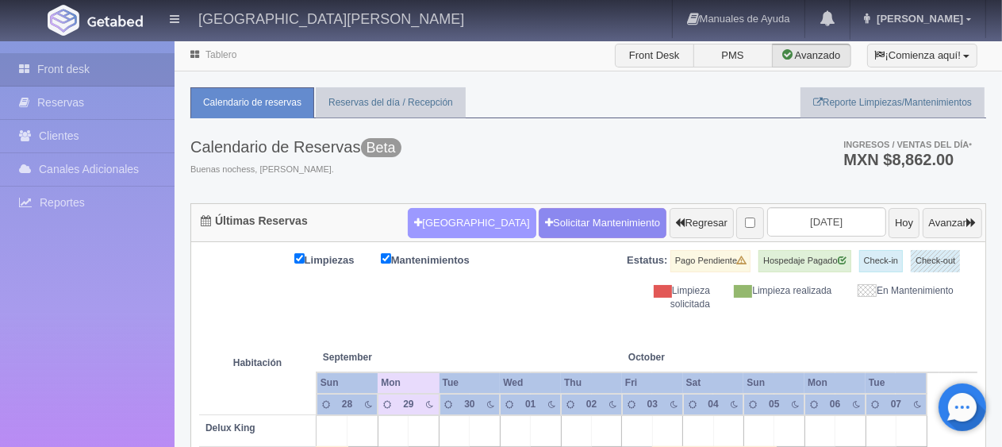
click at [428, 232] on button "[GEOGRAPHIC_DATA]" at bounding box center [472, 223] width 128 height 30
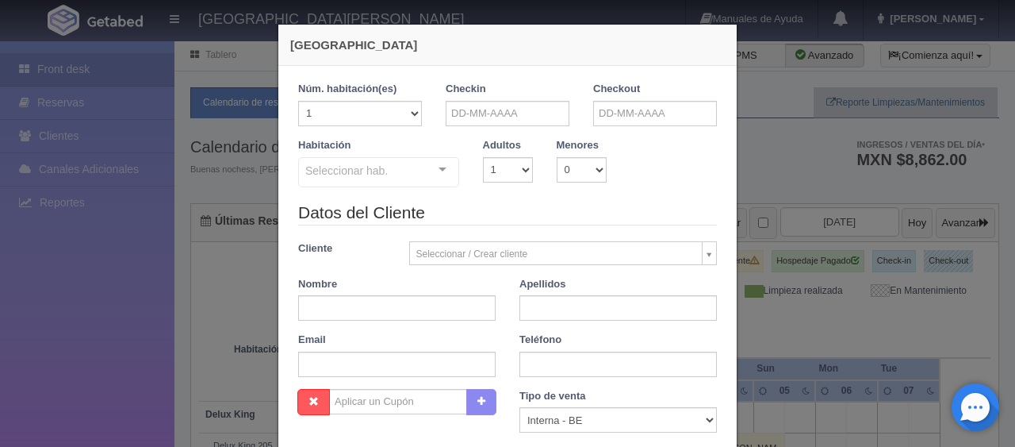
checkbox input "false"
click at [514, 107] on input "text" at bounding box center [508, 113] width 124 height 25
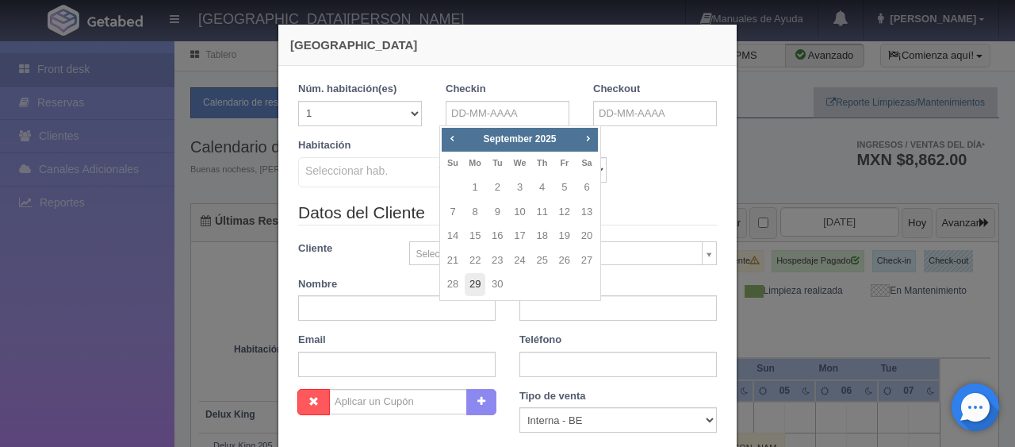
click at [478, 286] on link "29" at bounding box center [475, 284] width 21 height 23
type input "29-09-2025"
checkbox input "false"
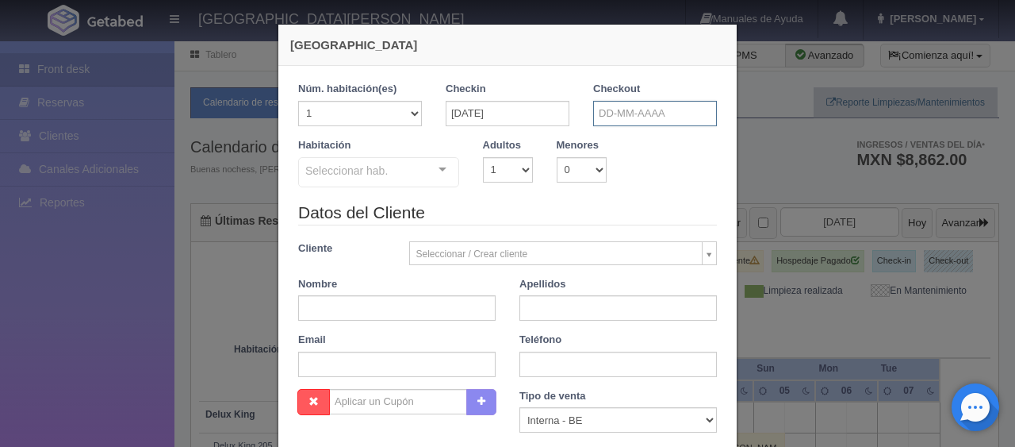
click at [639, 117] on input "text" at bounding box center [655, 113] width 124 height 25
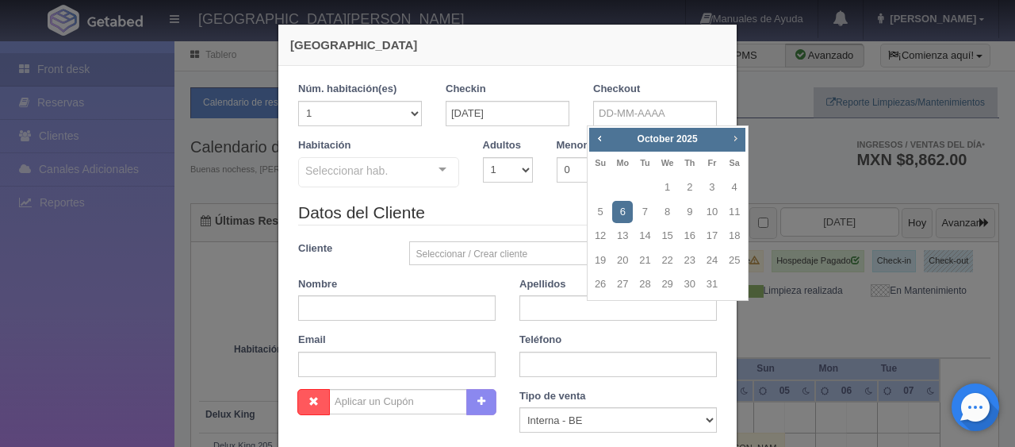
click at [742, 141] on link "Next" at bounding box center [735, 137] width 17 height 17
click at [742, 182] on link "1" at bounding box center [734, 187] width 21 height 23
type input "01-11-2025"
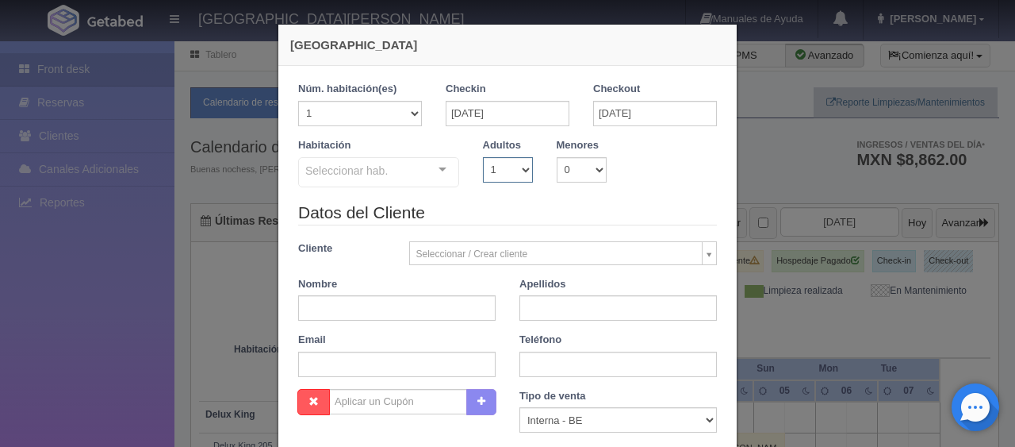
click at [491, 176] on select "1 2 3 4 5 6 7 8 9 10" at bounding box center [508, 169] width 50 height 25
checkbox input "false"
select select "2"
click at [483, 157] on select "1 2 3 4 5 6 7 8 9 10" at bounding box center [508, 169] width 50 height 25
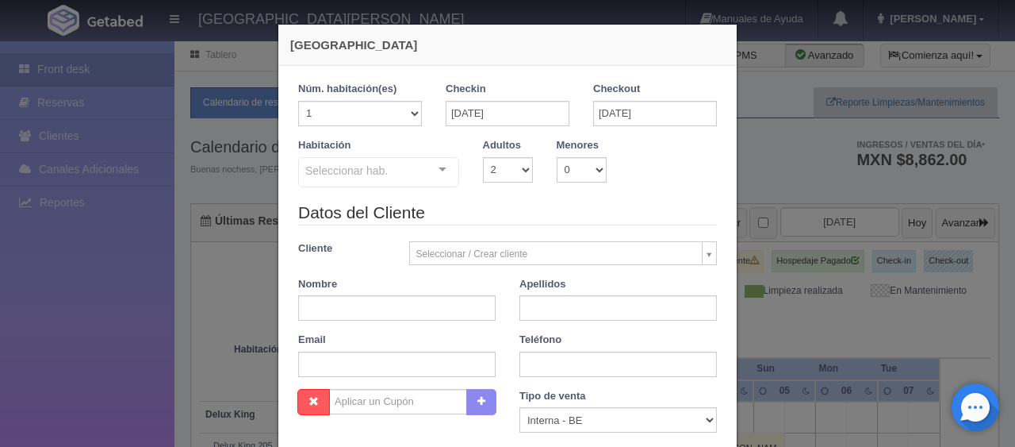
click at [395, 167] on div "Seleccionar hab." at bounding box center [378, 172] width 161 height 30
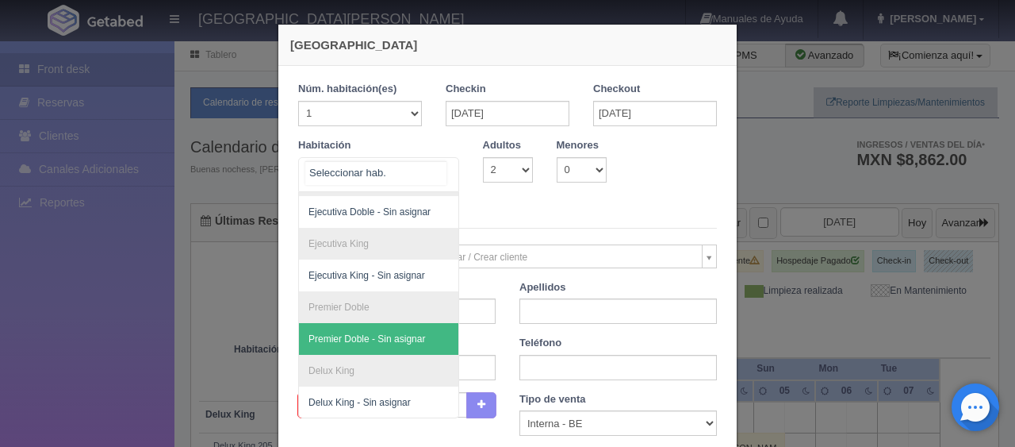
scroll to position [0, 0]
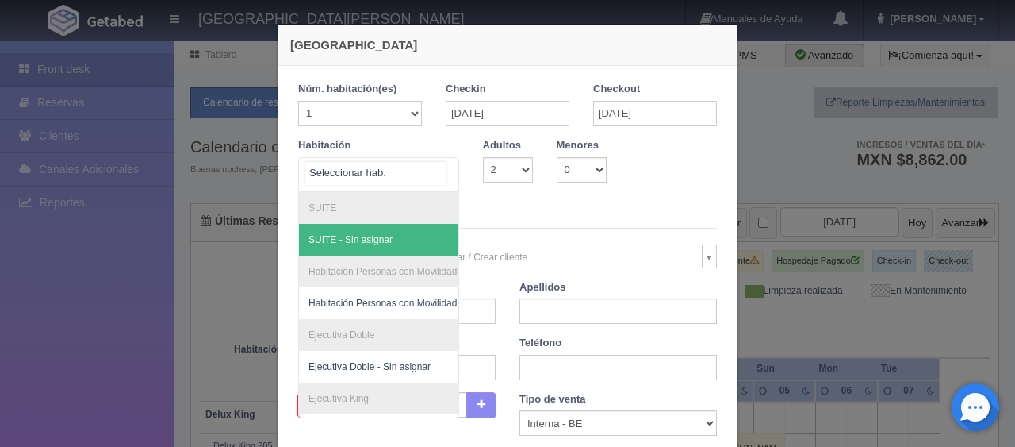
click at [386, 241] on span "SUITE - Sin asignar" at bounding box center [432, 240] width 267 height 32
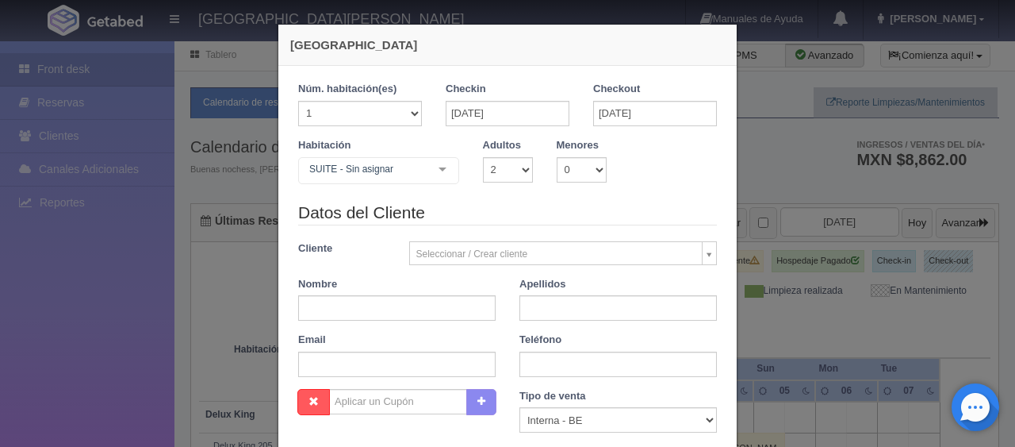
checkbox input "false"
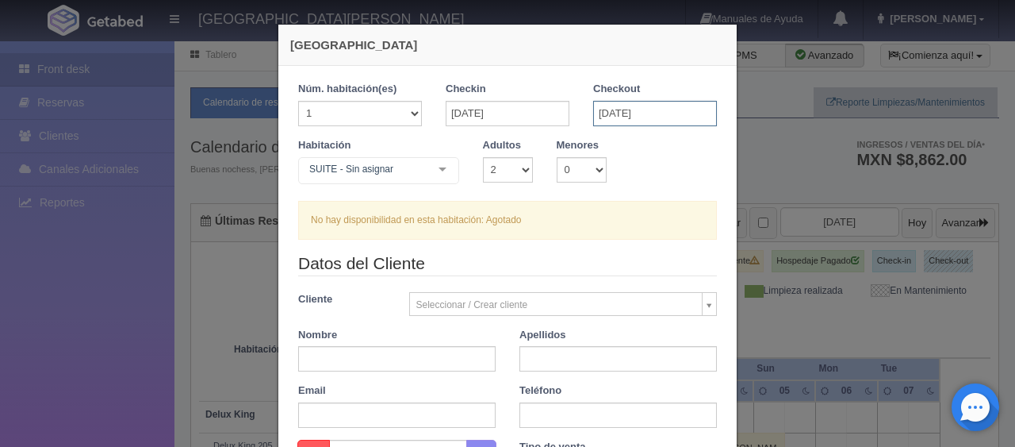
click at [692, 109] on input "01-11-2025" at bounding box center [655, 113] width 124 height 25
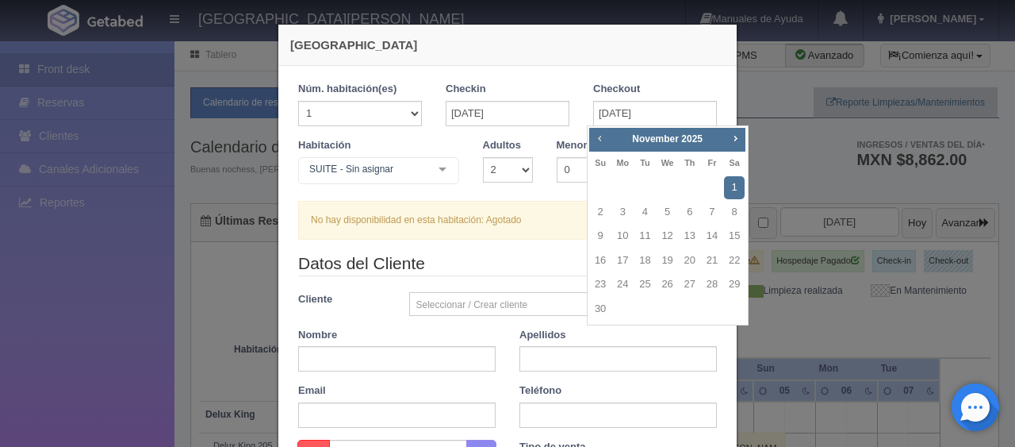
click at [600, 135] on span "Prev" at bounding box center [599, 138] width 13 height 13
click at [665, 185] on link "1" at bounding box center [668, 187] width 21 height 23
type input "01-10-2025"
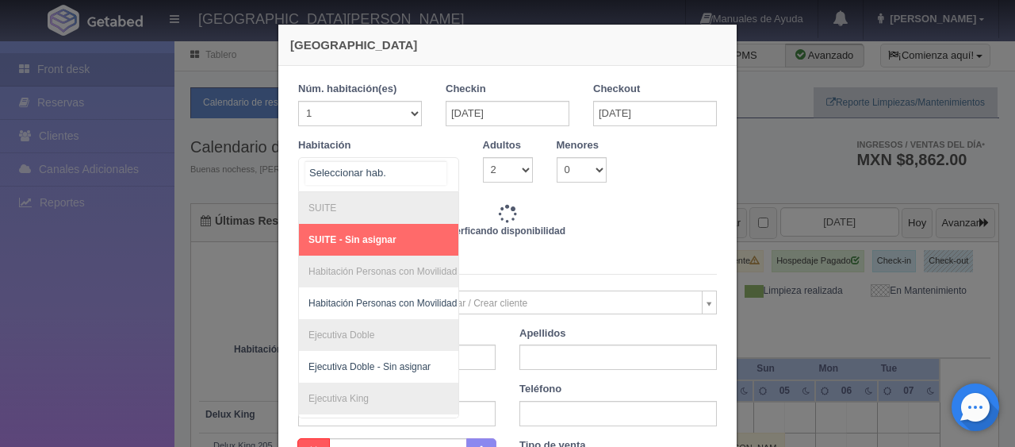
click at [371, 182] on div at bounding box center [378, 174] width 161 height 35
checkbox input "false"
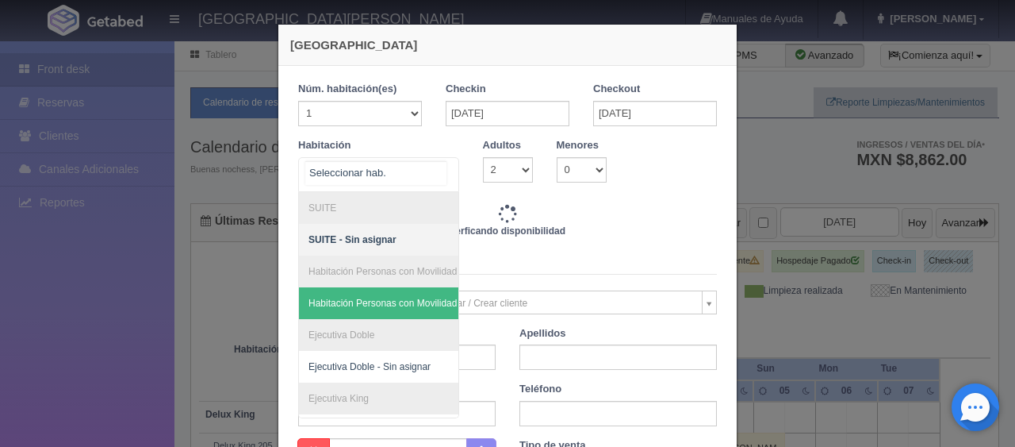
type input "4800.00"
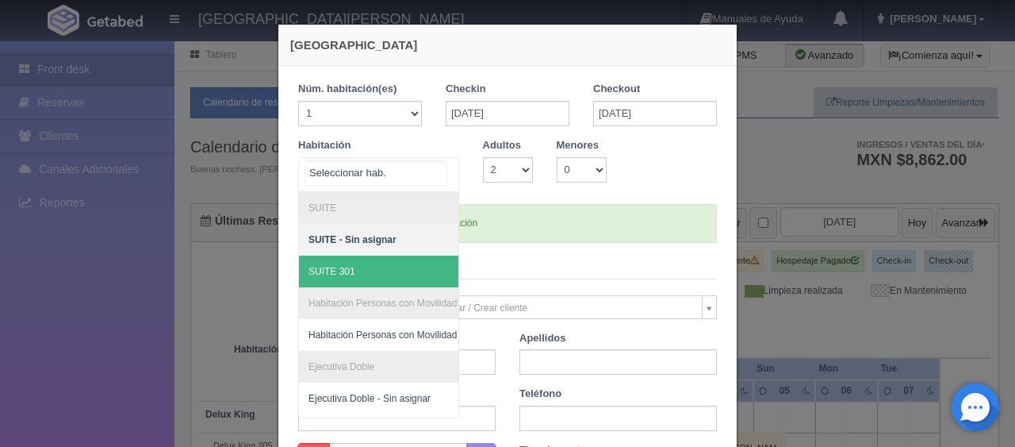
checkbox input "false"
drag, startPoint x: 357, startPoint y: 277, endPoint x: 591, endPoint y: 313, distance: 236.7
click at [358, 277] on span "SUITE 301" at bounding box center [432, 271] width 267 height 32
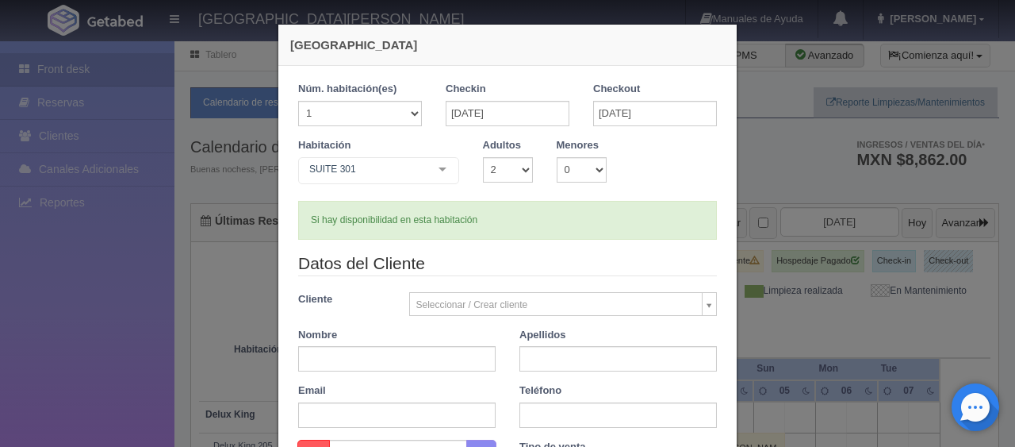
scroll to position [238, 0]
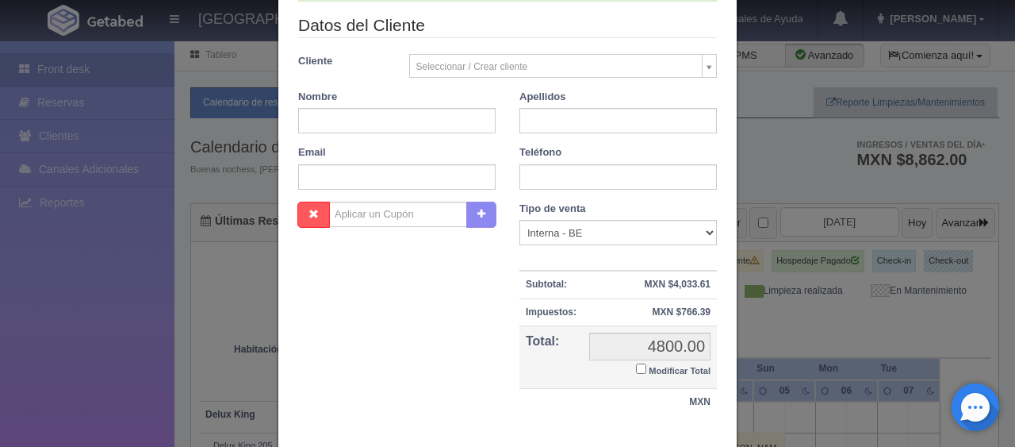
checkbox input "false"
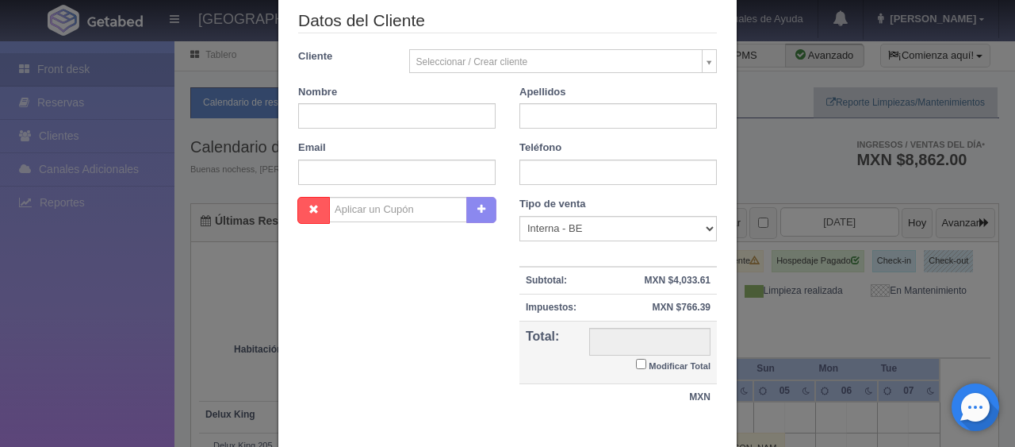
type input "4800.00"
checkbox input "false"
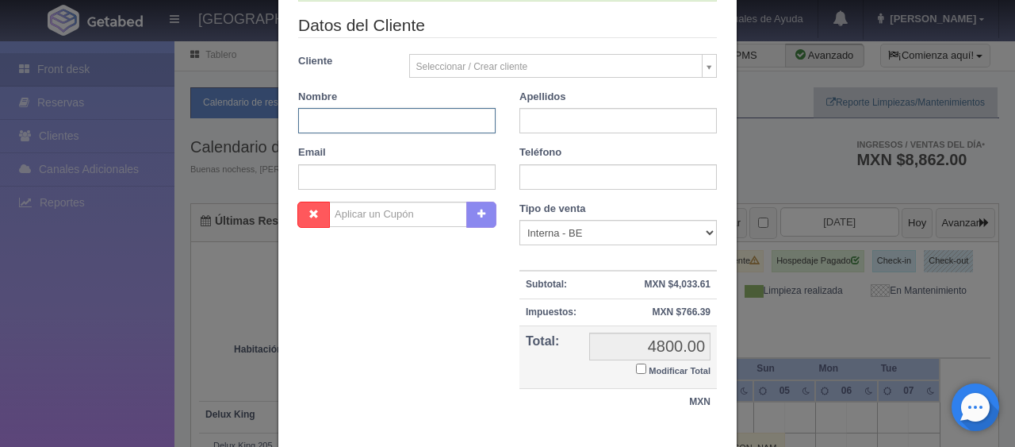
click at [423, 123] on input "text" at bounding box center [397, 120] width 198 height 25
paste input "Juan Zapien"
type input "Juan"
paste input "Zapien"
type input "Zapien"
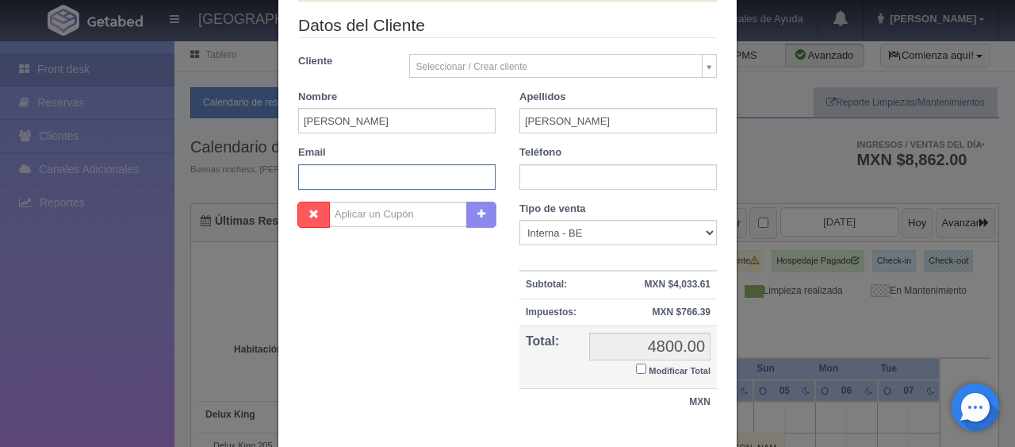
click at [374, 167] on input "text" at bounding box center [397, 176] width 198 height 25
paste input "jzapie.198290@guest.booking.com +52 2035640799"
drag, startPoint x: 409, startPoint y: 178, endPoint x: 496, endPoint y: 175, distance: 87.3
click at [496, 175] on div "Email jzapie.198290@guest.booking.com +52 2035640799" at bounding box center [396, 167] width 221 height 44
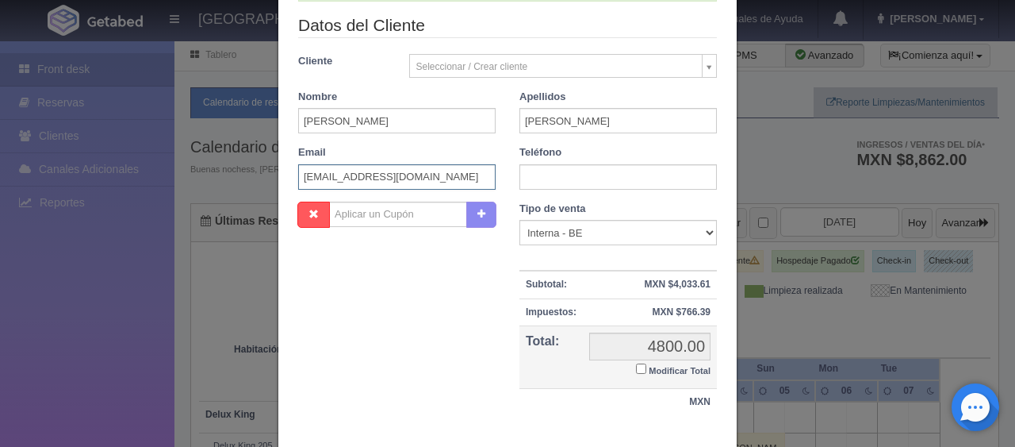
scroll to position [0, 0]
type input "jzapie.198290@guest.booking.com"
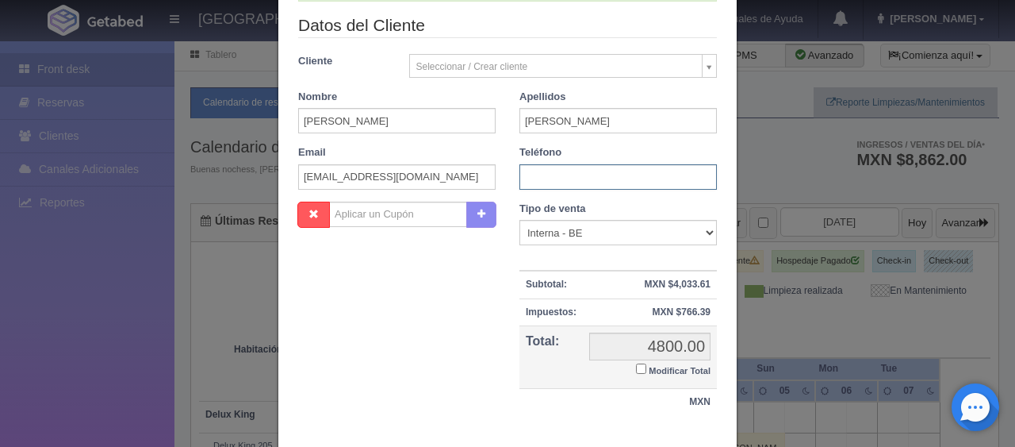
paste input "+52 2035640799"
type input "+52 2035640799"
click at [547, 228] on select "Correo Electronico Interna - BE Llamada OTA Externa Otro WALK IN" at bounding box center [619, 232] width 198 height 25
select select "extota"
click at [520, 220] on select "Correo Electronico Interna - BE Llamada OTA Externa Otro WALK IN" at bounding box center [619, 232] width 198 height 25
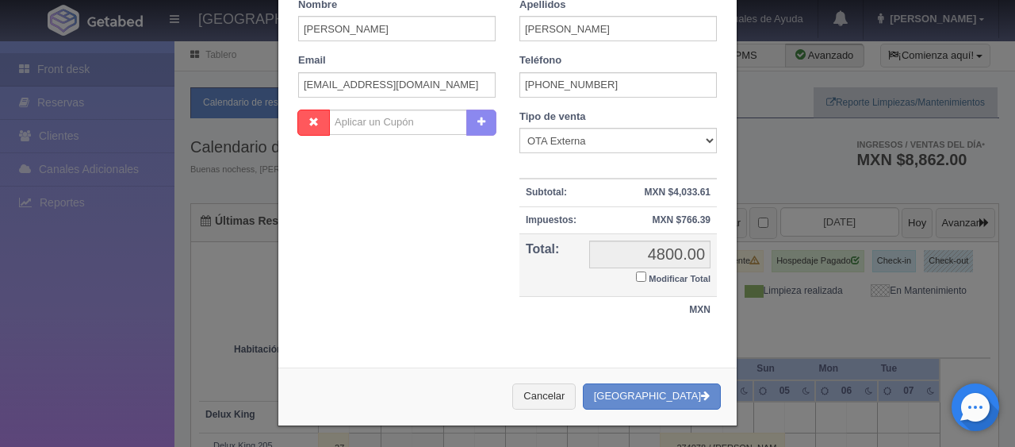
click at [653, 274] on small "Modificar Total" at bounding box center [680, 279] width 62 height 10
click at [646, 274] on input "Modificar Total" at bounding box center [641, 276] width 10 height 10
checkbox input "true"
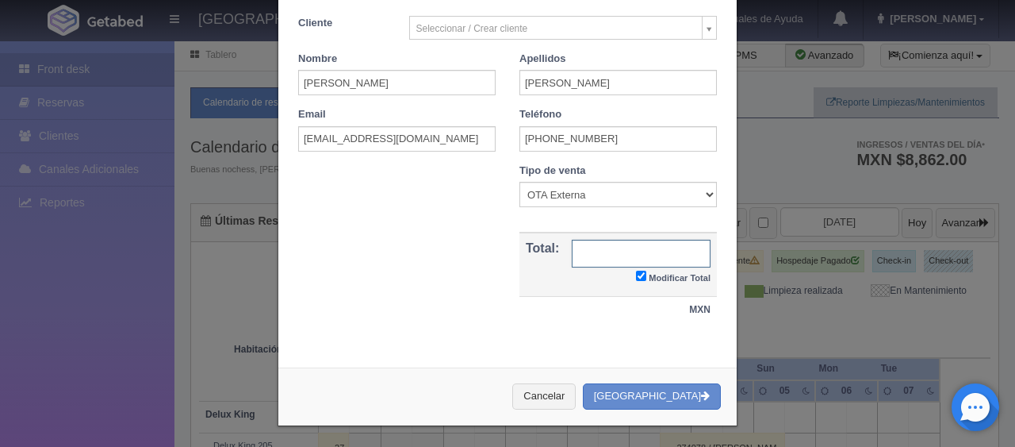
click at [616, 259] on input "text" at bounding box center [641, 254] width 139 height 28
type input "4752"
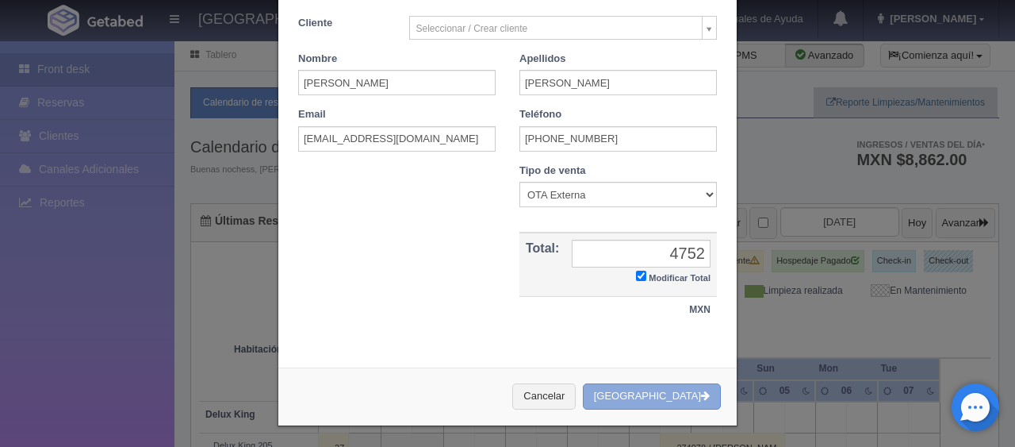
click at [648, 396] on button "[GEOGRAPHIC_DATA]" at bounding box center [652, 396] width 138 height 26
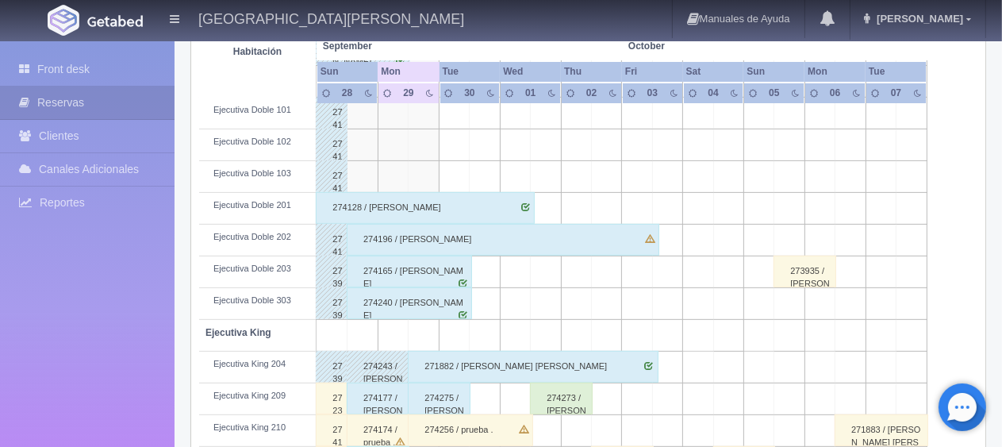
scroll to position [714, 0]
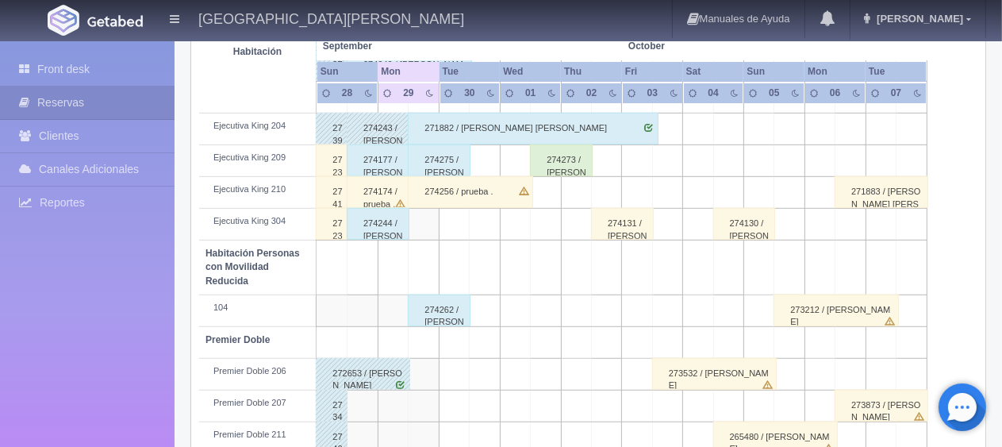
click at [218, 334] on b "Premier Doble" at bounding box center [237, 339] width 64 height 11
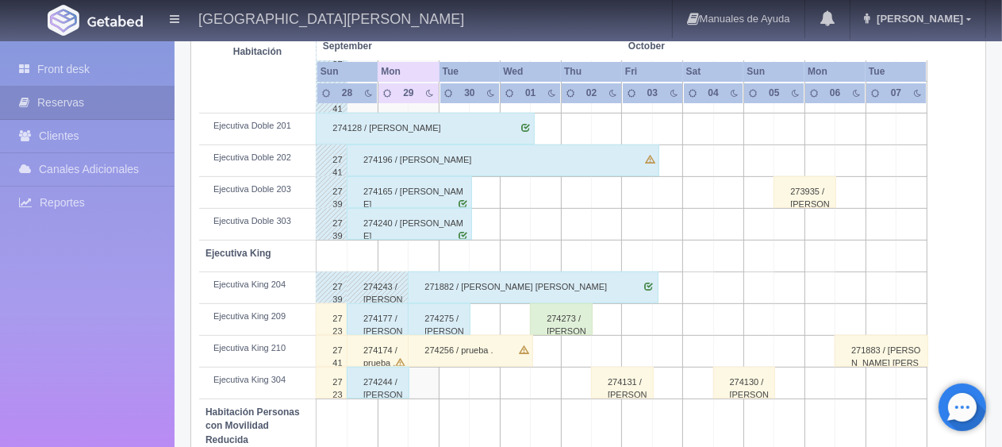
scroll to position [846, 0]
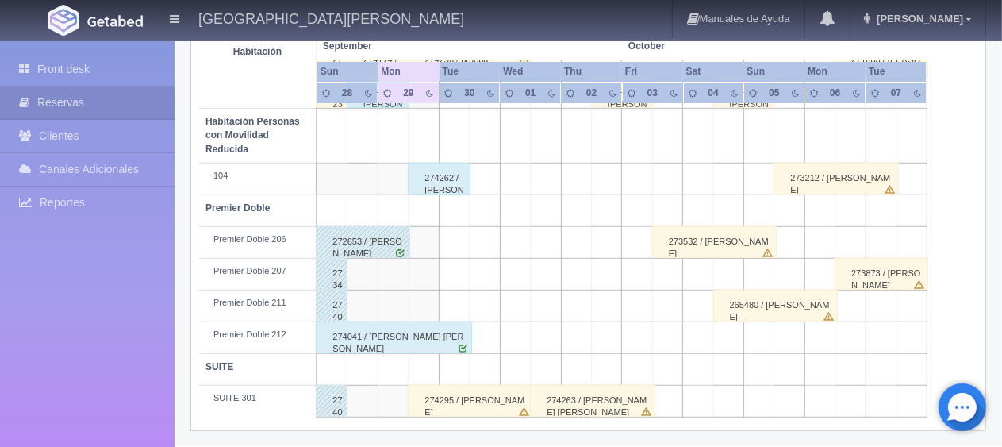
click at [486, 401] on div "274295 / [PERSON_NAME]" at bounding box center [470, 401] width 125 height 32
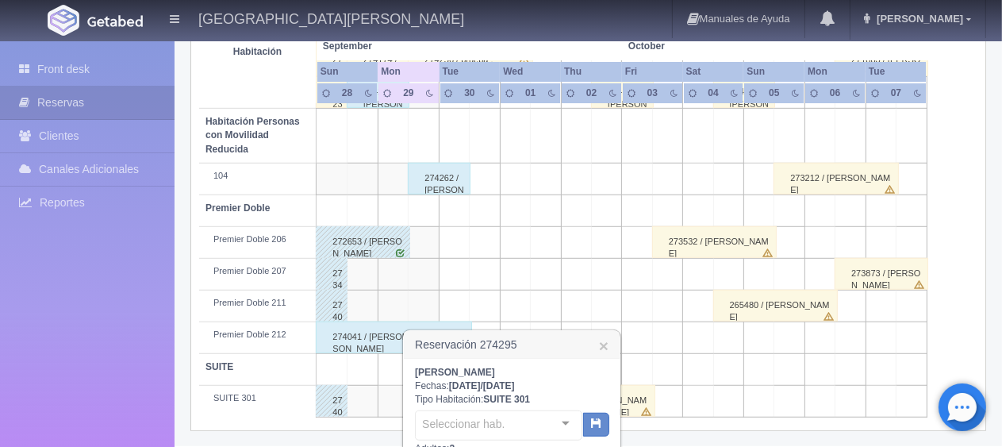
scroll to position [1076, 0]
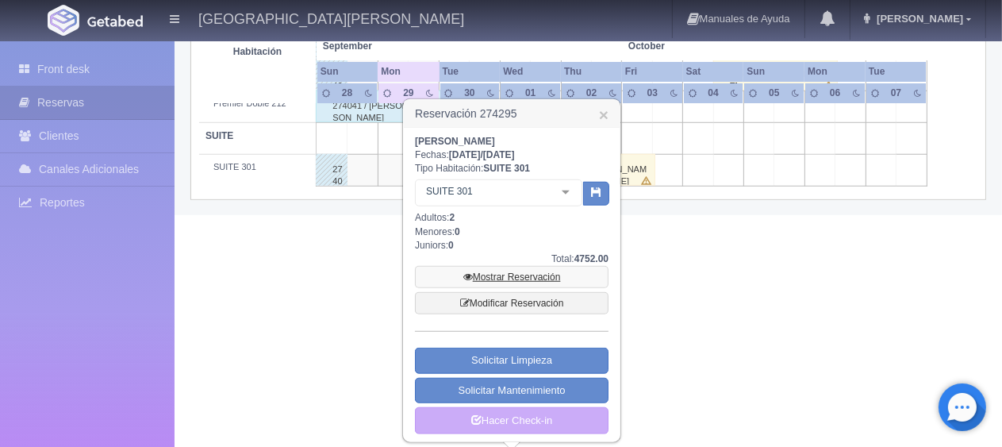
click at [544, 275] on link "Mostrar Reservación" at bounding box center [512, 277] width 194 height 22
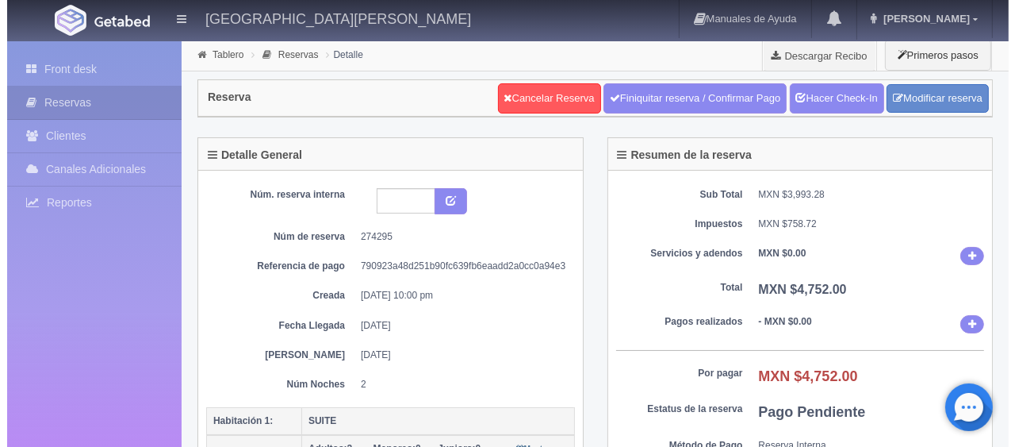
scroll to position [159, 0]
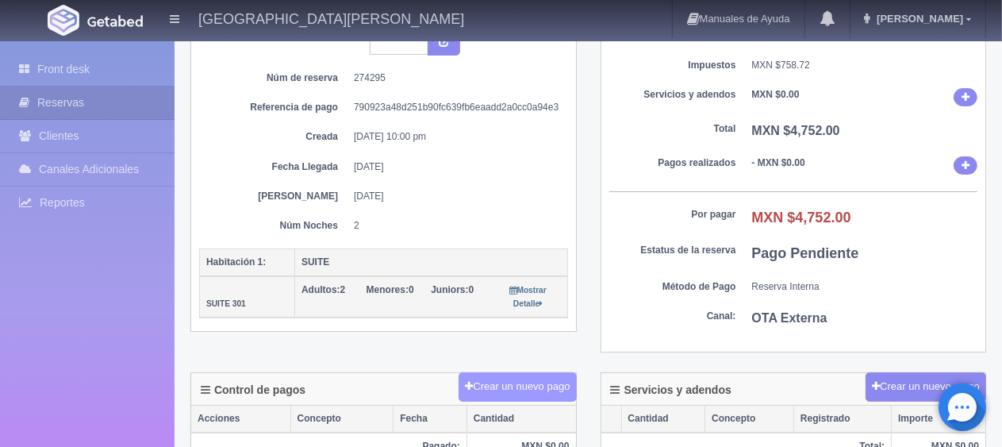
click at [499, 382] on button "Crear un nuevo pago" at bounding box center [516, 386] width 117 height 29
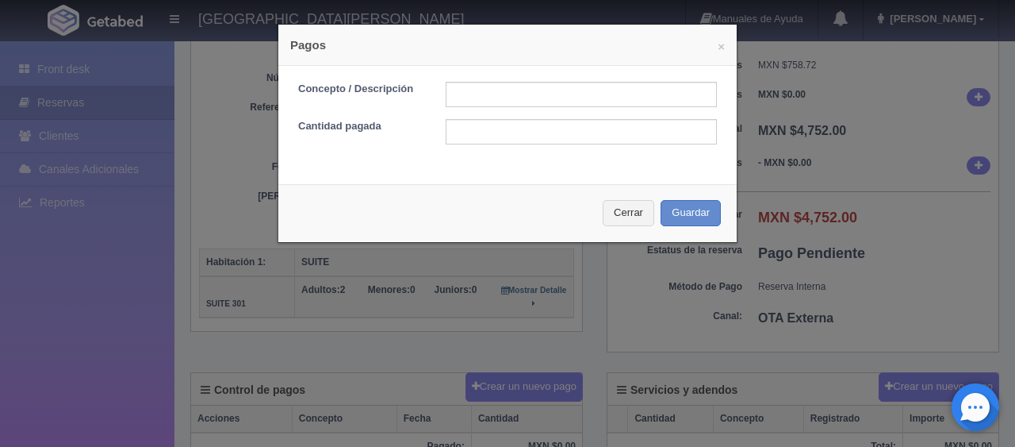
click at [508, 112] on form "Concepto / Descripción Cantidad pagada" at bounding box center [507, 113] width 419 height 63
click at [529, 97] on input "text" at bounding box center [581, 94] width 271 height 25
type input "Total Tarjeta"
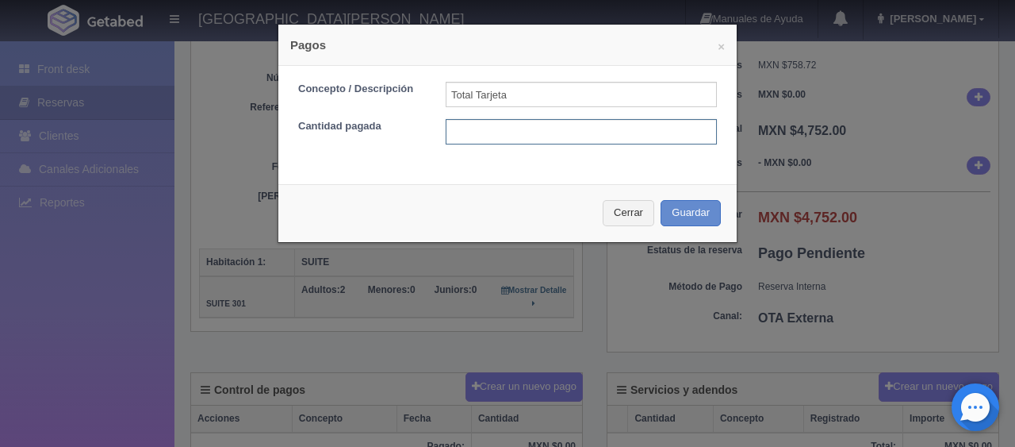
click at [558, 126] on input "text" at bounding box center [581, 131] width 271 height 25
type input "4752"
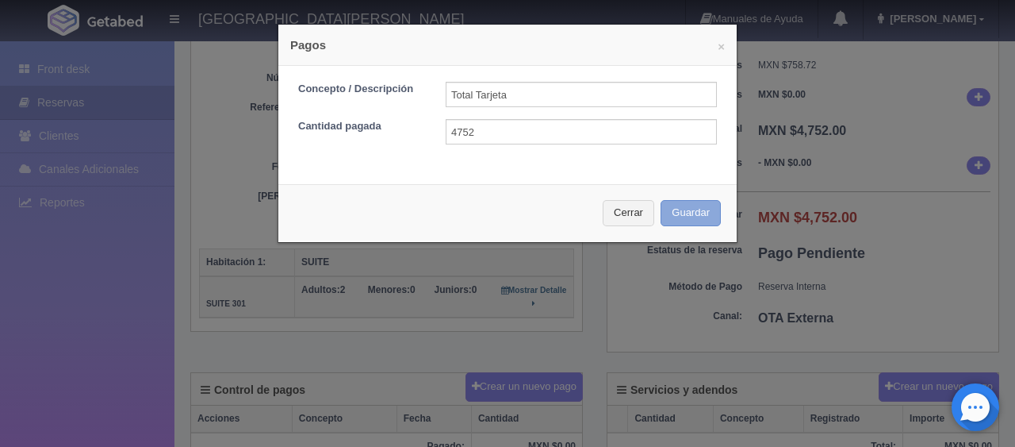
click at [661, 200] on button "Guardar" at bounding box center [691, 213] width 60 height 26
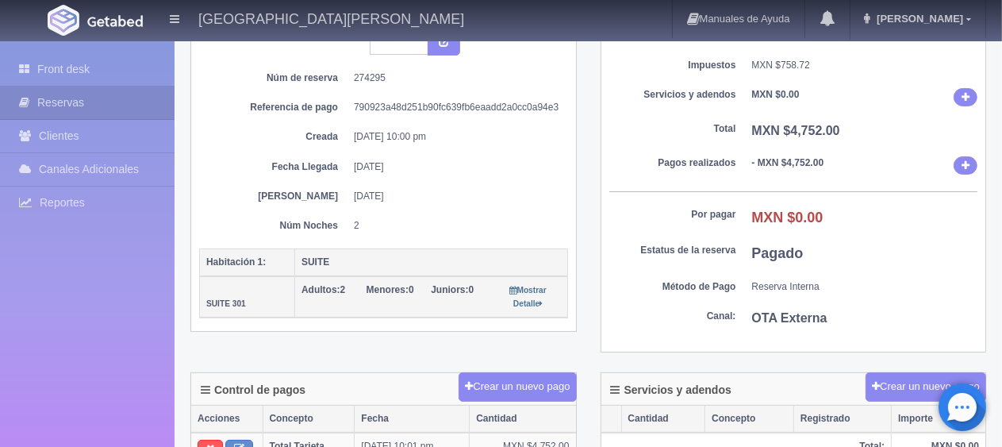
scroll to position [159, 0]
click at [574, 257] on div "Núm. reserva interna Núm de reserva 274295 Referencia de pago 790923a48d251b90f…" at bounding box center [383, 172] width 385 height 320
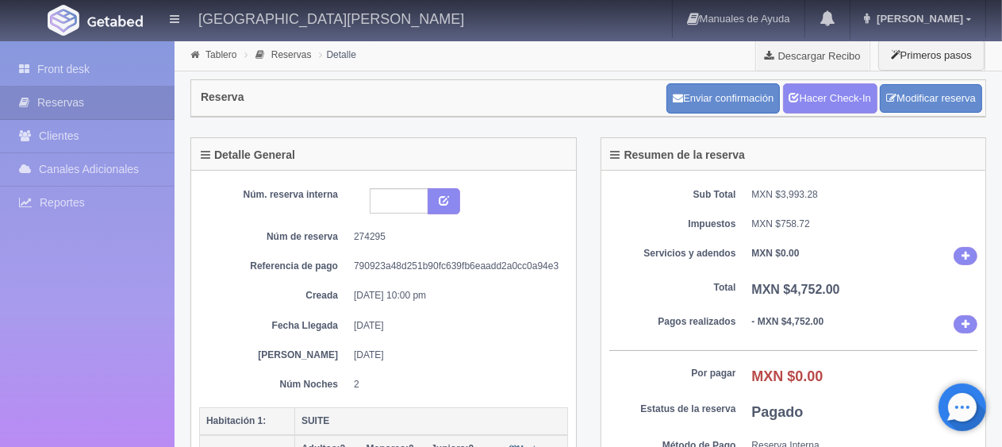
click at [831, 79] on div "Enviar confirmación Hacer Check-In Modificar reserva" at bounding box center [824, 98] width 324 height 39
click at [828, 97] on link "Hacer Check-In" at bounding box center [830, 98] width 94 height 30
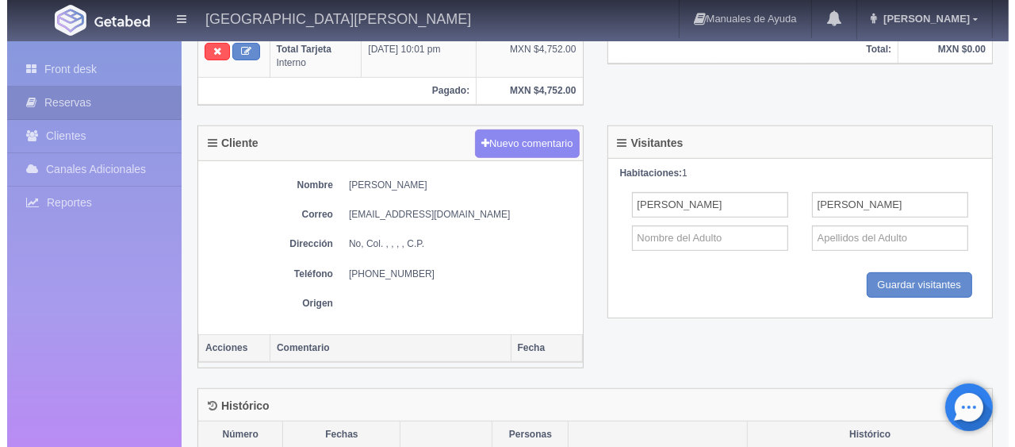
scroll to position [397, 0]
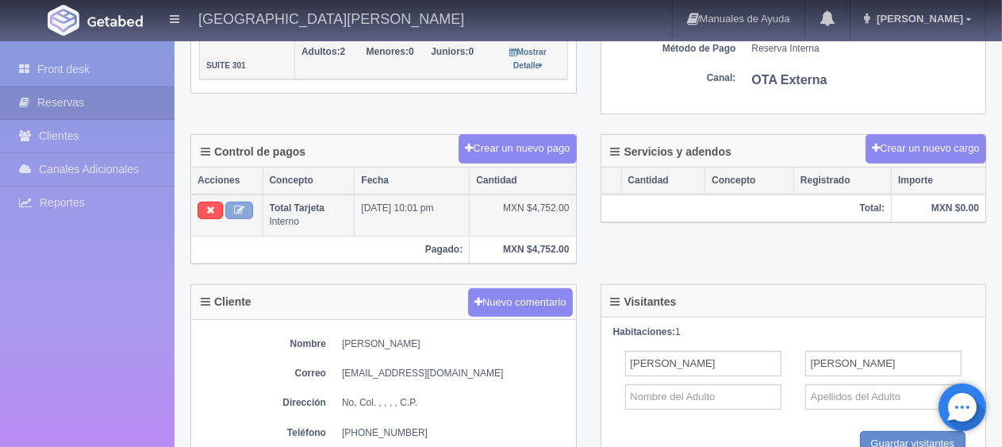
click at [243, 214] on button at bounding box center [239, 209] width 28 height 17
type input "Total Tarjeta"
type input "4752.00"
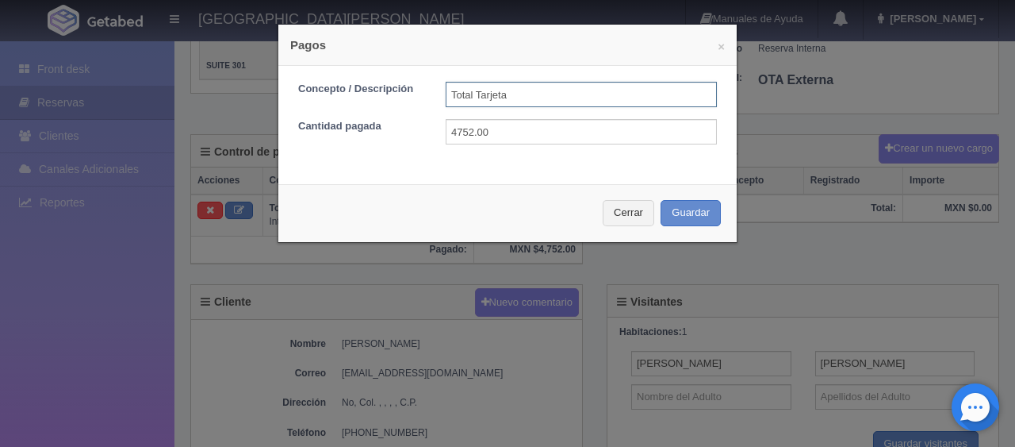
drag, startPoint x: 501, startPoint y: 88, endPoint x: 458, endPoint y: 87, distance: 42.0
click at [458, 87] on input "Total Tarjeta" at bounding box center [581, 94] width 271 height 25
type input "T"
type input "pago en efectivo"
click at [608, 125] on input "4752.00" at bounding box center [581, 131] width 271 height 25
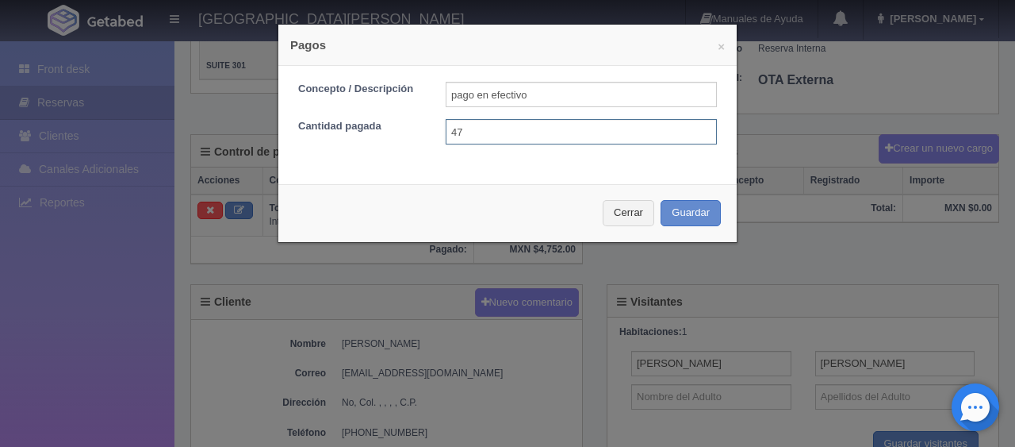
type input "4"
type input "2376"
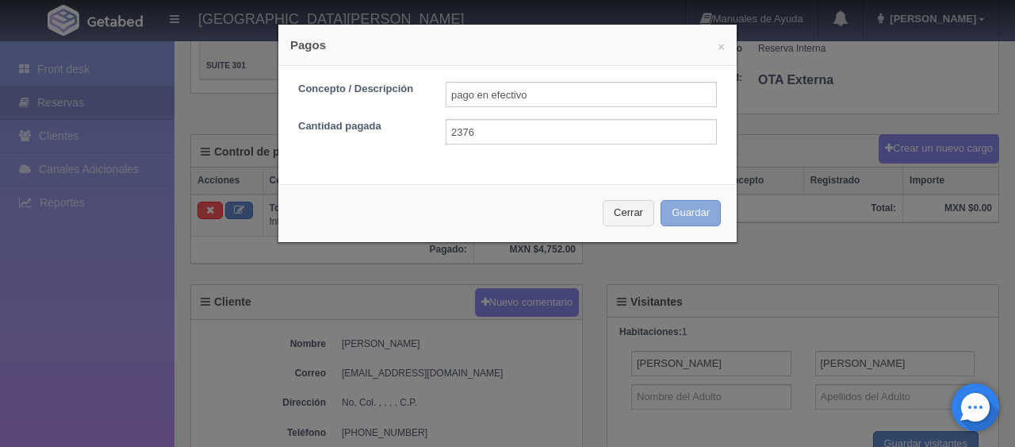
click at [661, 200] on button "Guardar" at bounding box center [691, 213] width 60 height 26
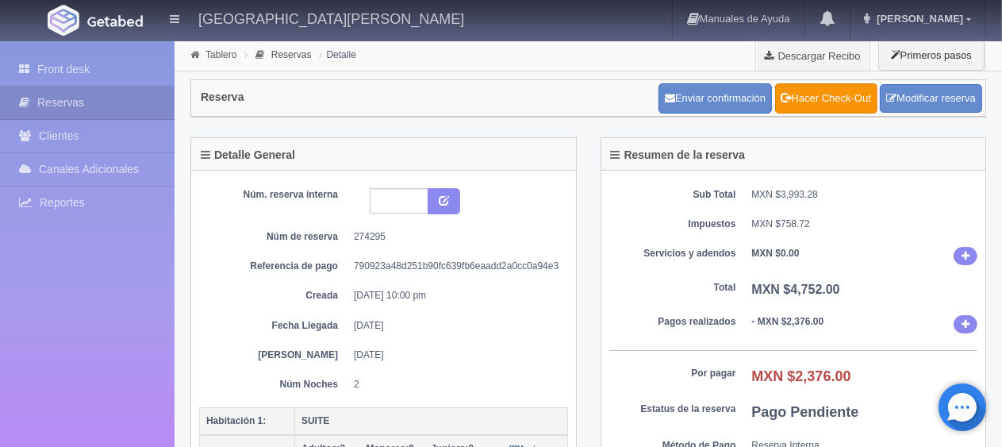
drag, startPoint x: 614, startPoint y: 242, endPoint x: 524, endPoint y: 240, distance: 90.4
click at [614, 242] on div "Sub Total MXN $3,993.28 Impuestos MXN $758.72 Servicios y adendos MXN $0.00 Tot…" at bounding box center [793, 341] width 385 height 340
click at [64, 73] on link "Front desk" at bounding box center [87, 69] width 175 height 33
